Goal: Ask a question: Seek information or help from site administrators or community

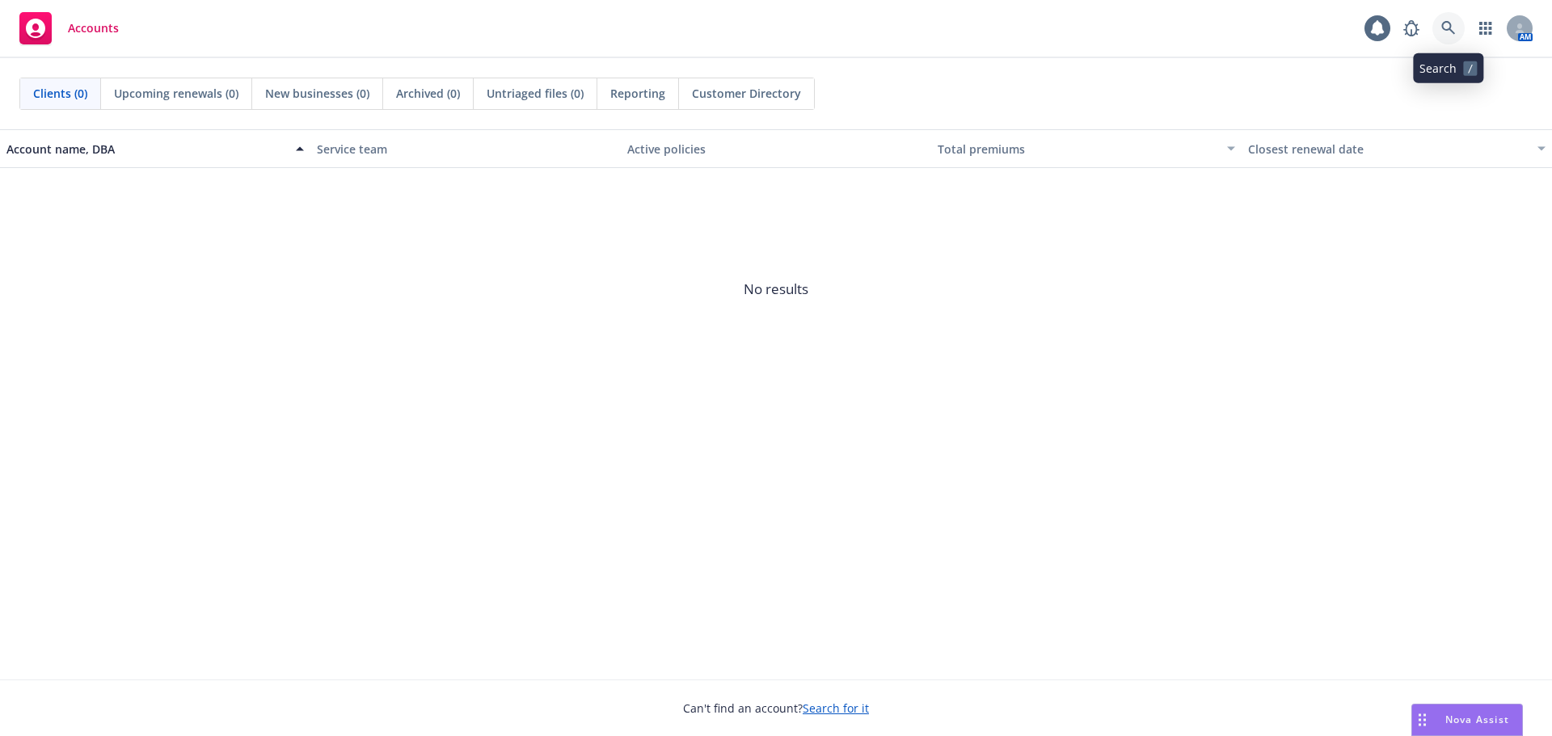
click at [1447, 32] on icon at bounding box center [1448, 28] width 15 height 15
click at [1460, 720] on span "Nova Assist" at bounding box center [1477, 720] width 64 height 14
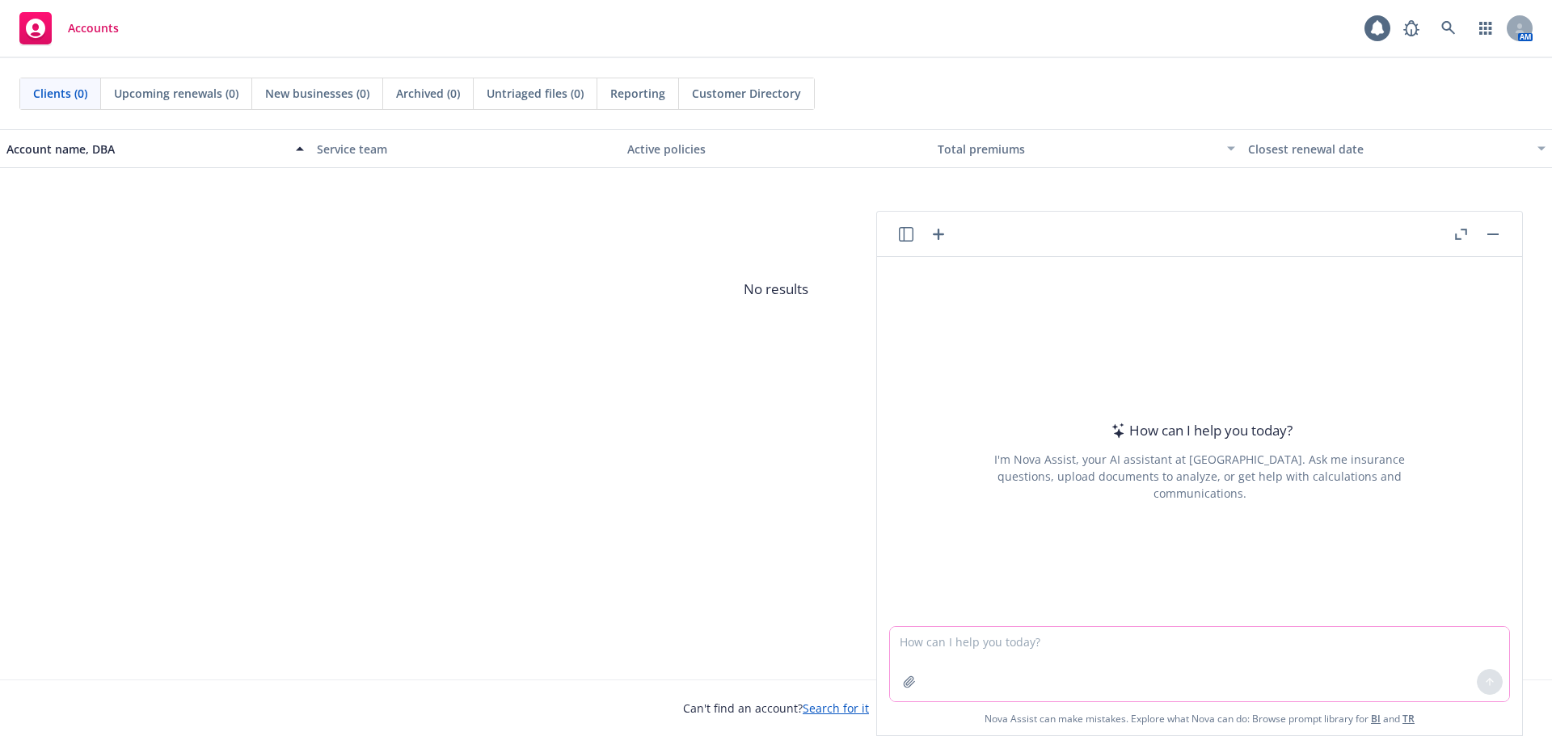
click at [1019, 634] on textarea at bounding box center [1199, 664] width 619 height 74
type textarea "What is the pros and cons of an employer utilizing a PEO for benefits."
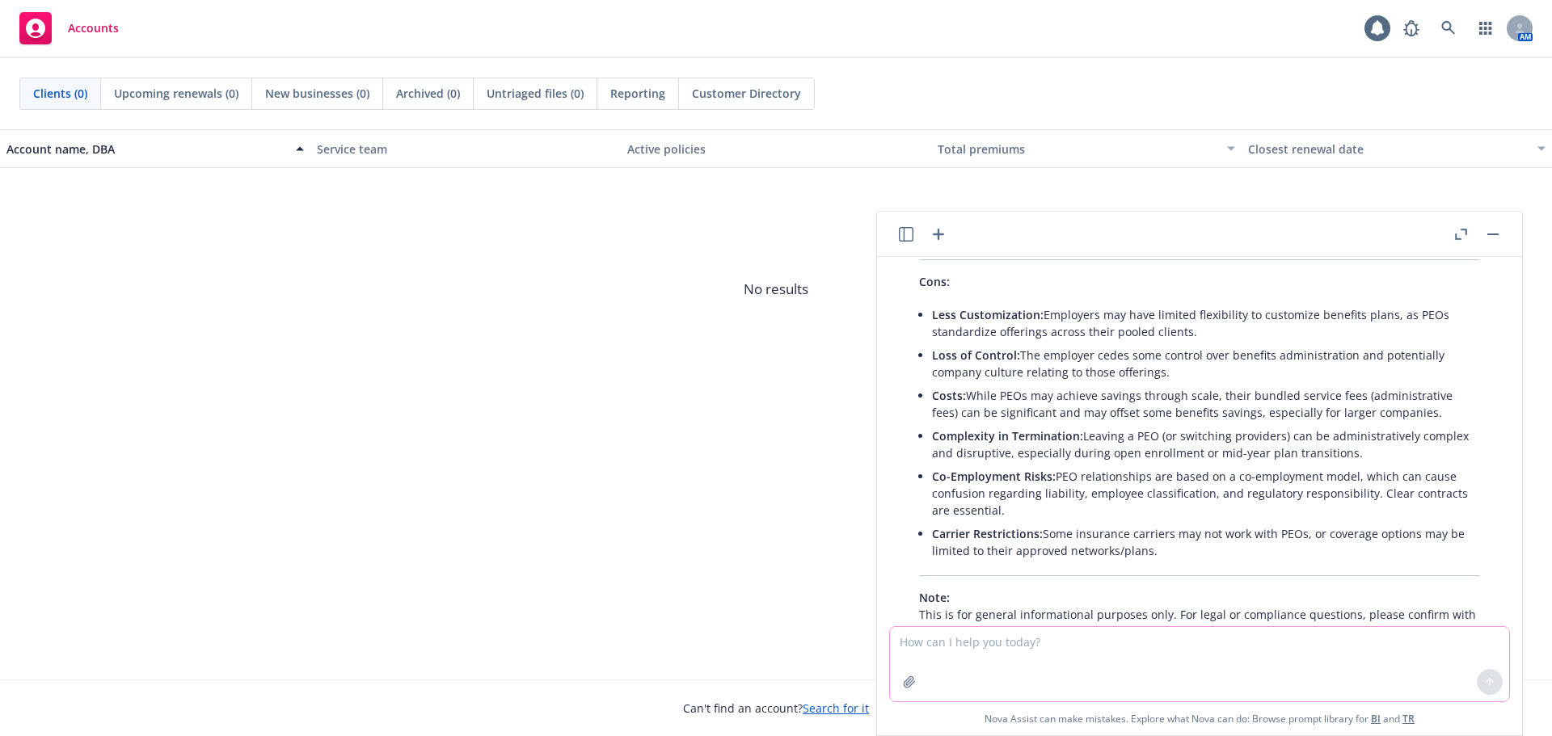
scroll to position [482, 0]
